Goal: Ask a question

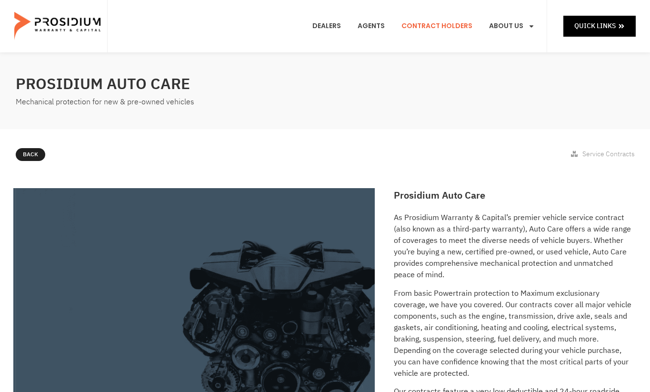
click at [439, 29] on link "Contract Holders" at bounding box center [437, 26] width 85 height 35
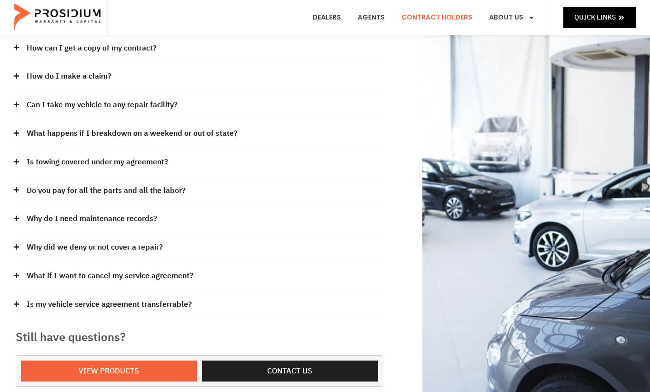
scroll to position [148, 0]
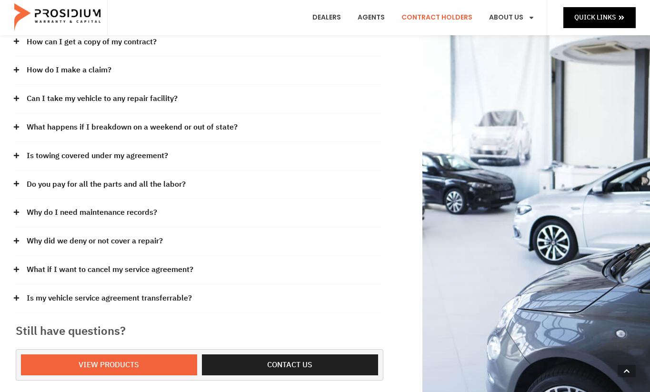
click at [150, 296] on link "Is my vehicle service agreement transferrable?" at bounding box center [109, 299] width 165 height 14
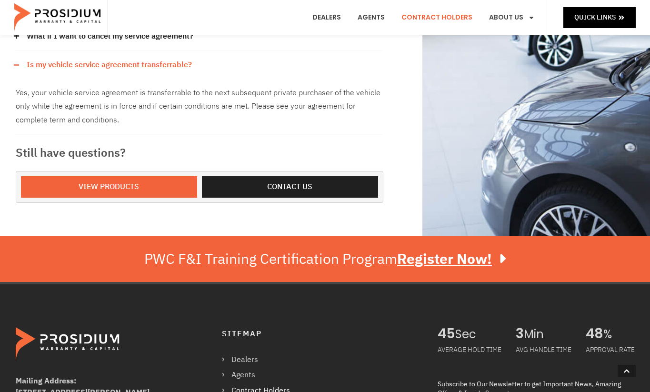
scroll to position [383, 0]
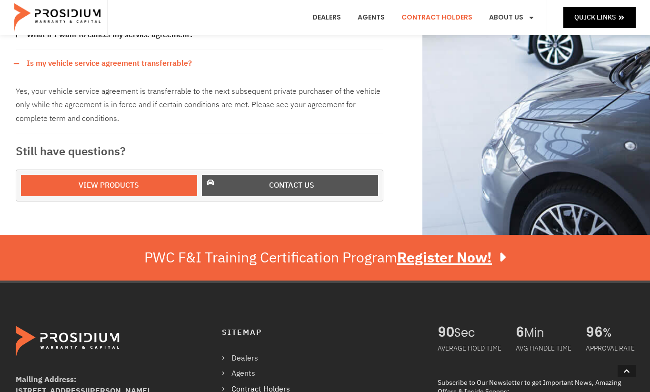
click at [264, 179] on span "Contact us" at bounding box center [292, 186] width 152 height 14
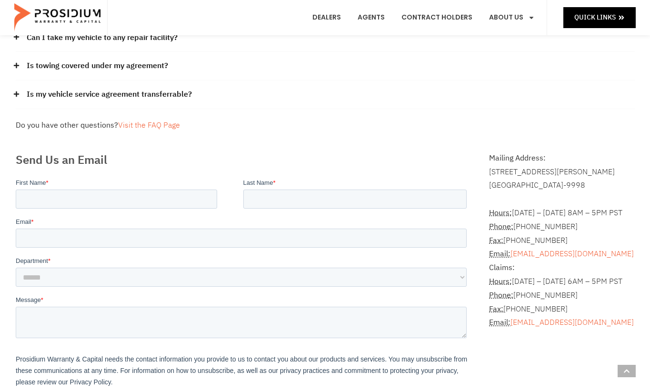
scroll to position [48, 0]
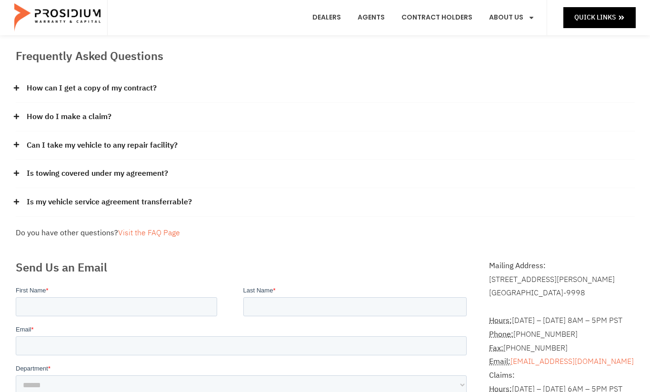
click at [145, 144] on link "Can I take my vehicle to any repair facility?" at bounding box center [102, 146] width 151 height 14
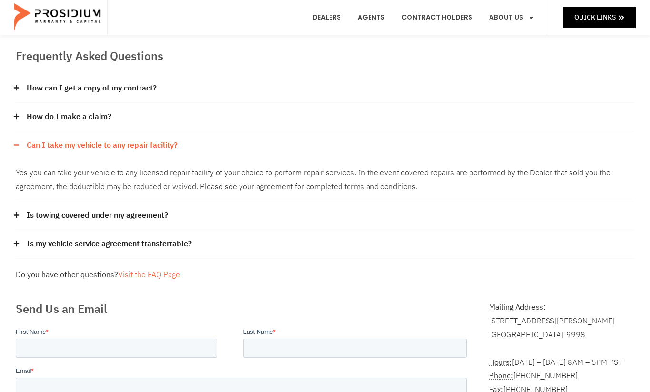
click at [145, 144] on link "Can I take my vehicle to any repair facility?" at bounding box center [102, 146] width 151 height 14
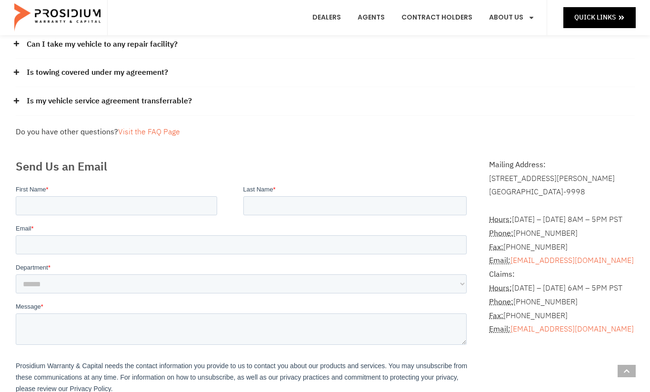
scroll to position [184, 0]
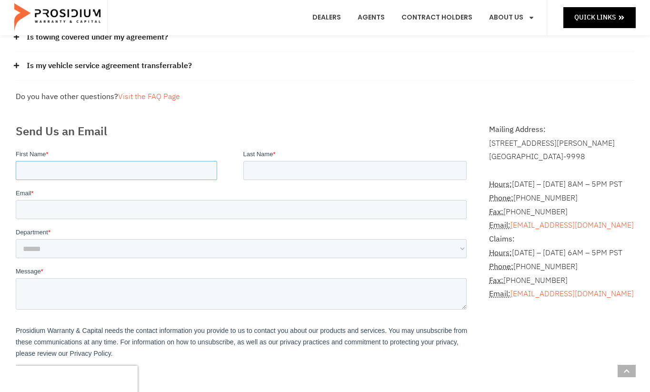
click at [163, 171] on input "First Name *" at bounding box center [116, 170] width 202 height 19
